Goal: Information Seeking & Learning: Learn about a topic

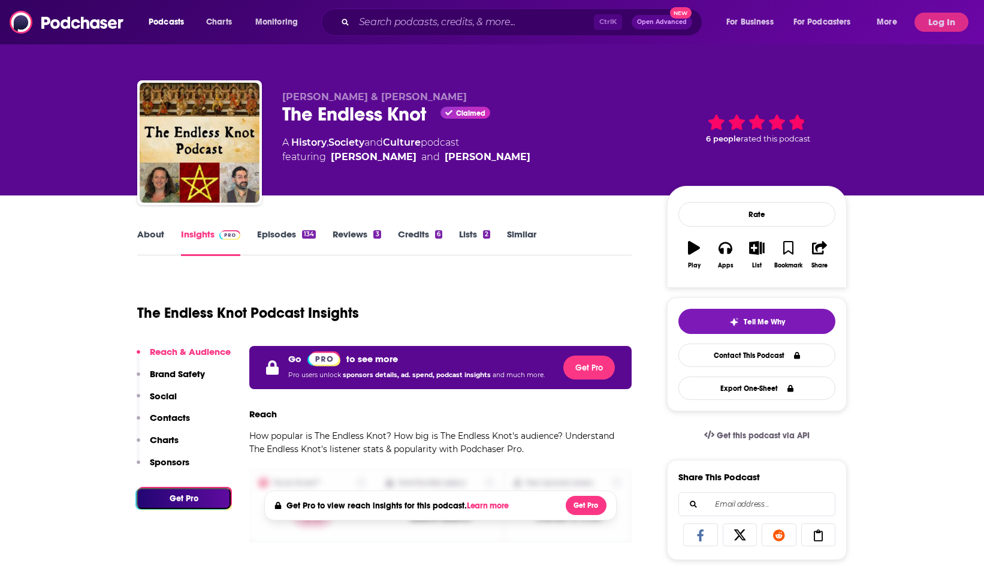
scroll to position [312, 0]
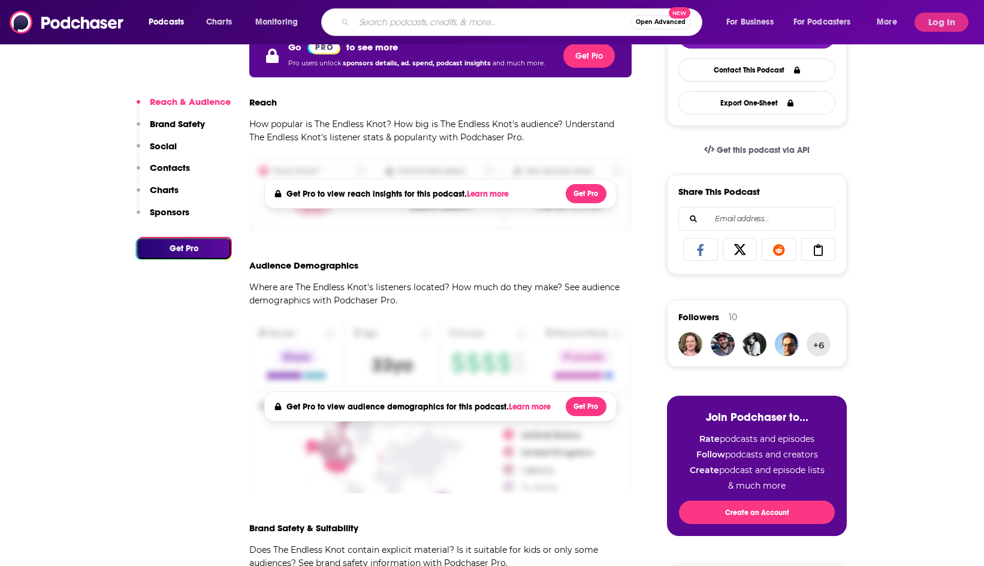
click at [388, 22] on input "Search podcasts, credits, & more..." at bounding box center [492, 22] width 276 height 19
type input "true crime"
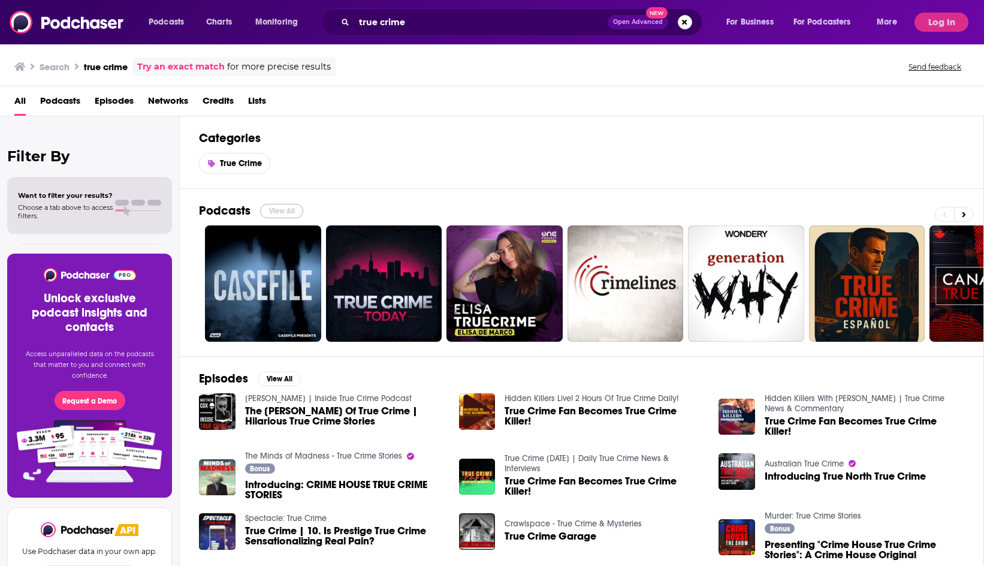
click at [283, 204] on button "View All" at bounding box center [281, 211] width 43 height 14
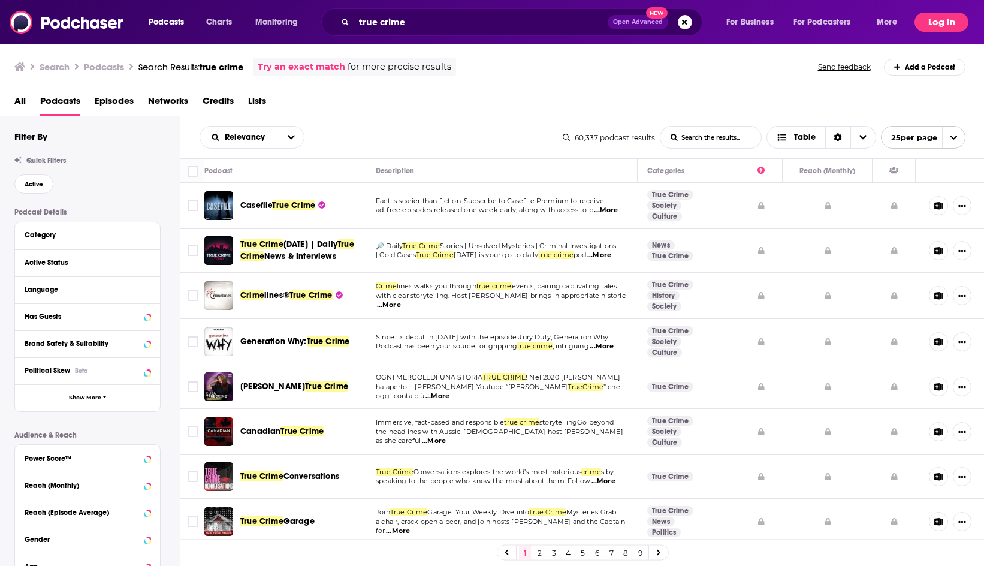
click at [932, 22] on button "Log In" at bounding box center [941, 22] width 54 height 19
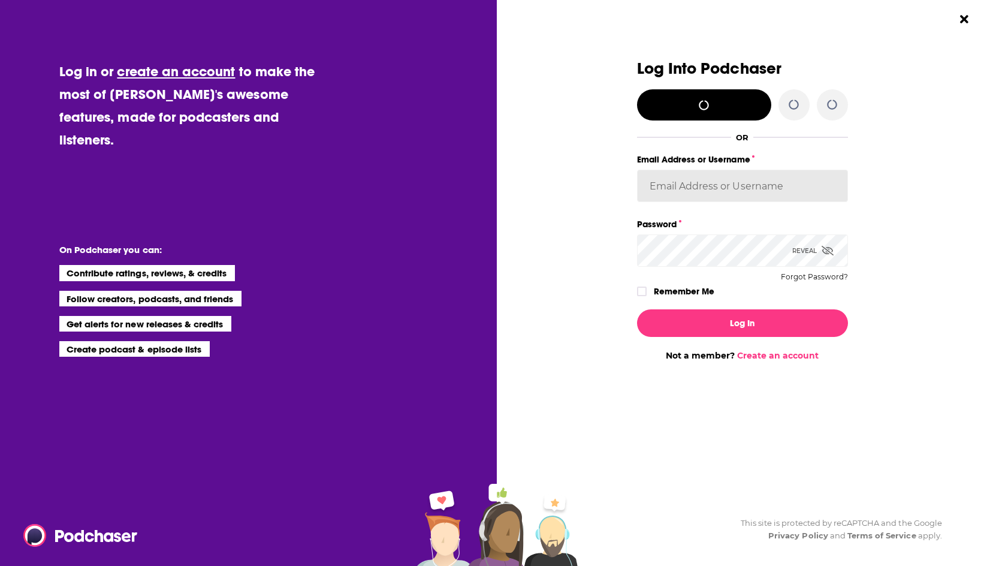
type input "dmessina"
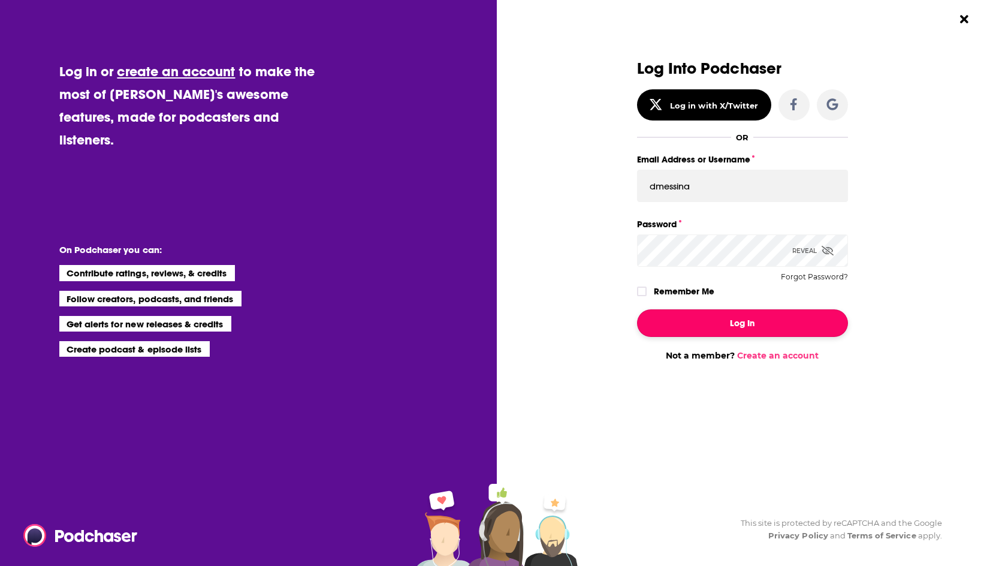
click at [696, 319] on button "Log In" at bounding box center [742, 323] width 211 height 28
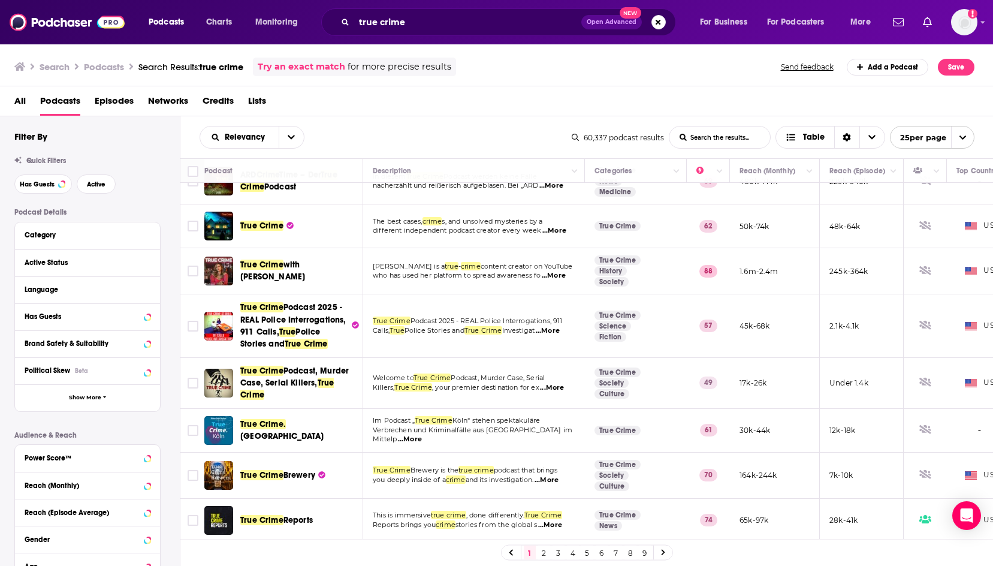
scroll to position [808, 0]
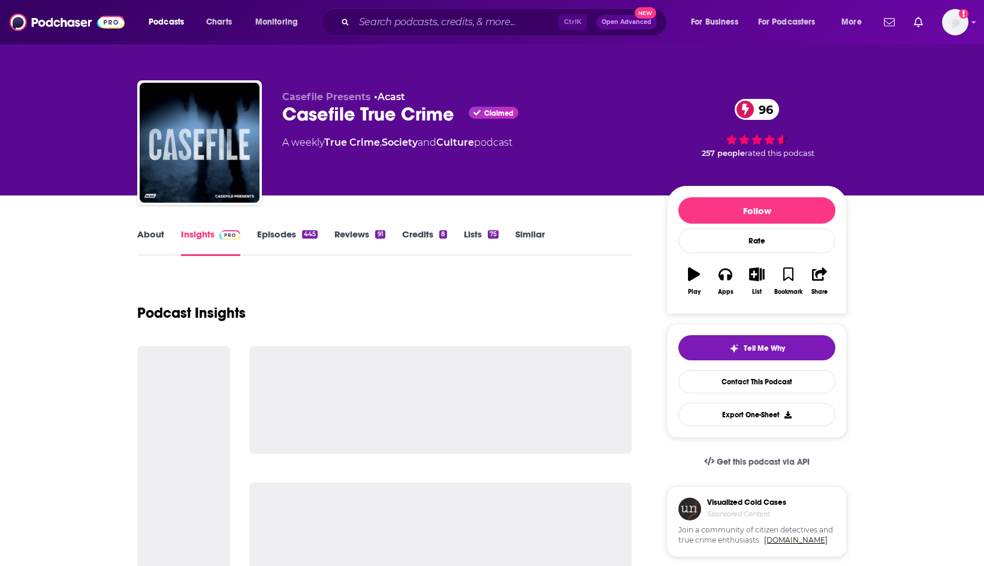
click at [147, 236] on link "About" at bounding box center [150, 242] width 27 height 28
